Goal: Information Seeking & Learning: Learn about a topic

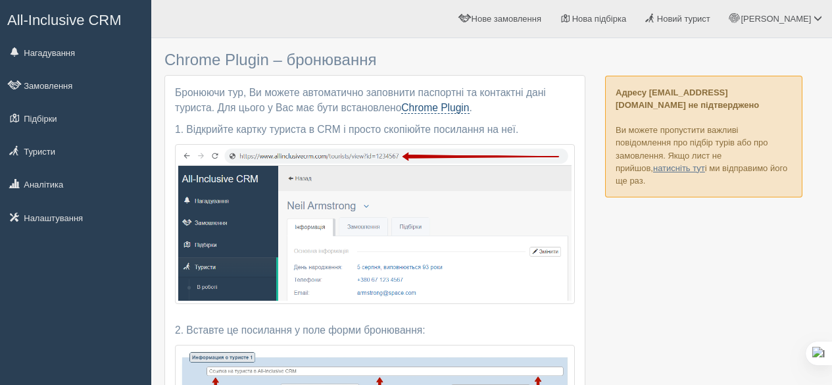
click at [453, 108] on link "Chrome Plugin" at bounding box center [435, 108] width 68 height 12
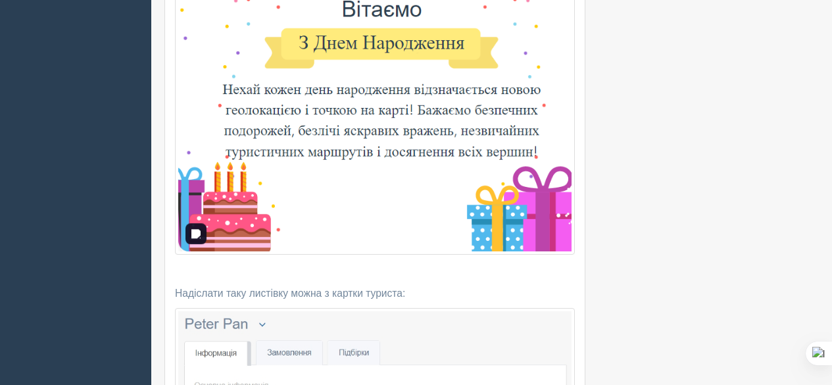
scroll to position [35, 0]
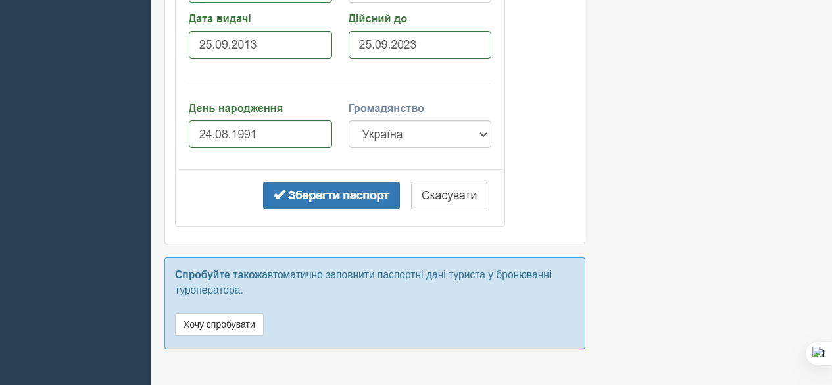
scroll to position [1469, 0]
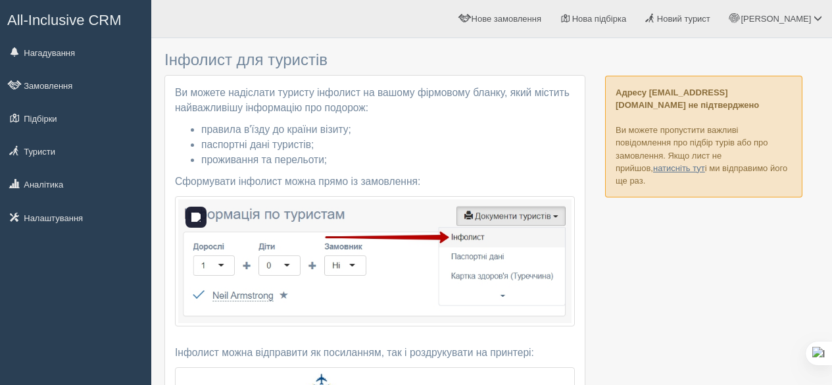
drag, startPoint x: 306, startPoint y: 212, endPoint x: 160, endPoint y: 187, distance: 147.4
